Goal: Find specific page/section: Find specific page/section

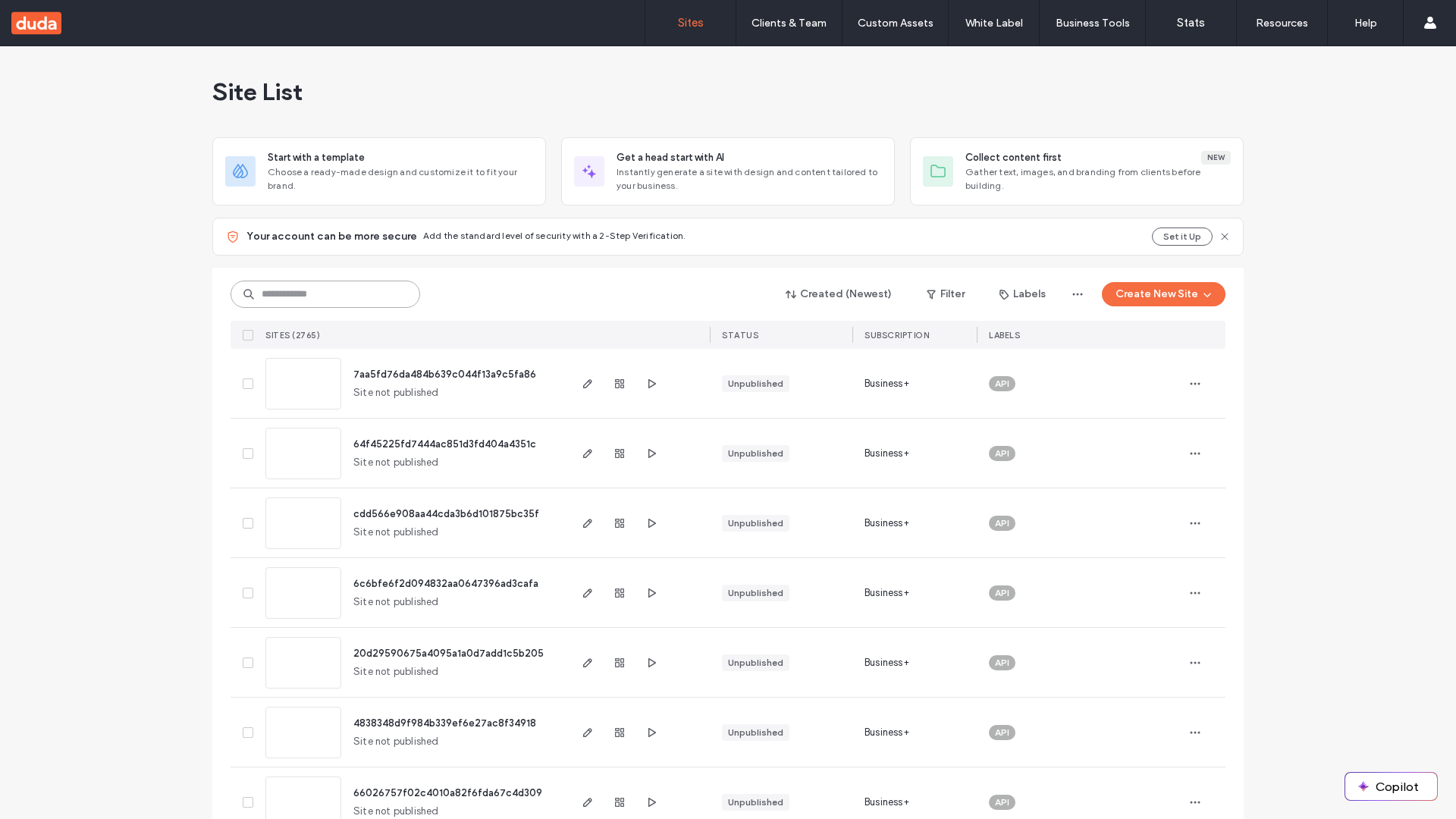
click at [325, 294] on input at bounding box center [325, 294] width 190 height 27
type input "**********"
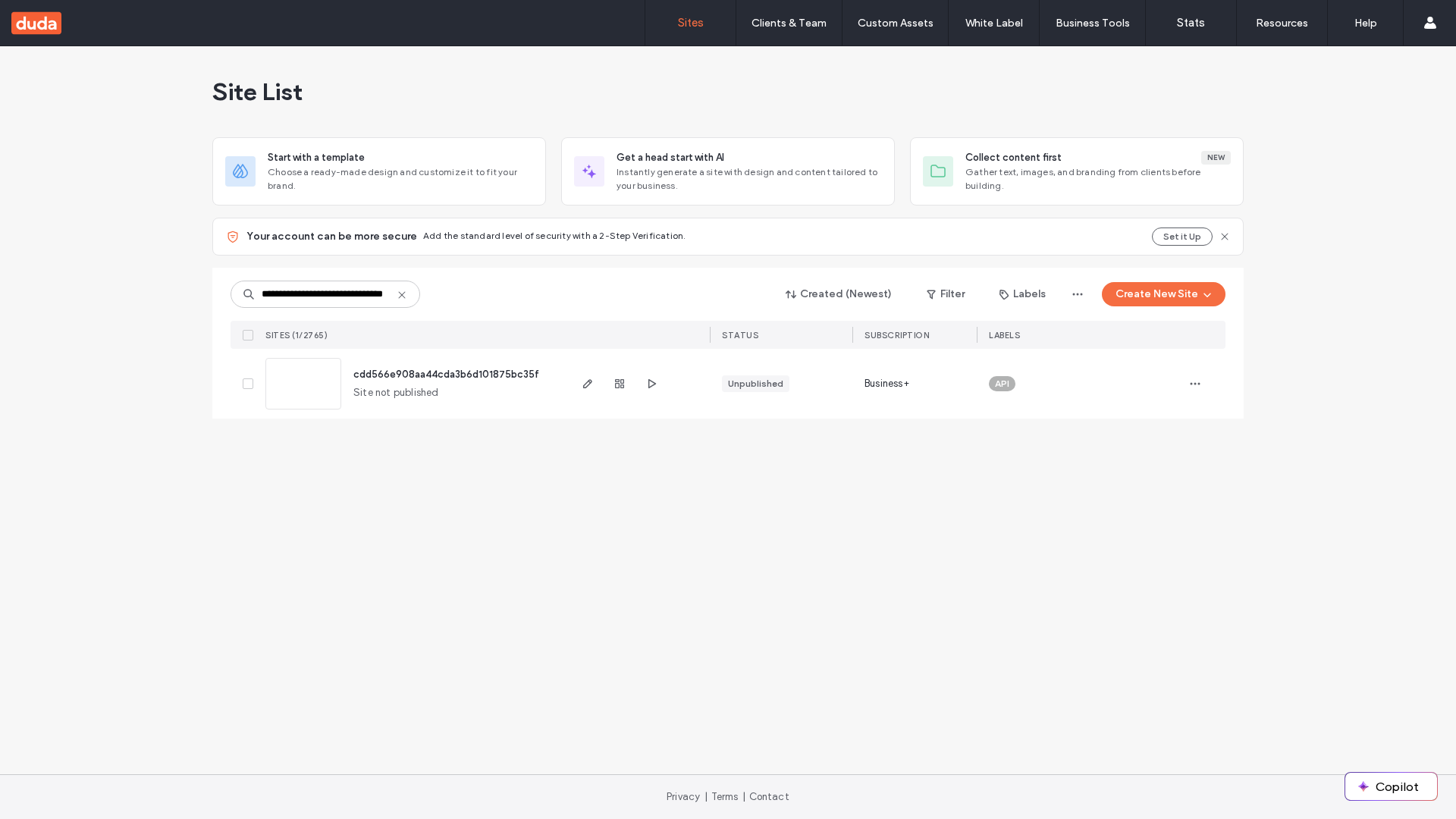
click at [447, 374] on span "cdd566e908aa44cda3b6d101875bc35f" at bounding box center [446, 374] width 186 height 12
